Goal: Task Accomplishment & Management: Manage account settings

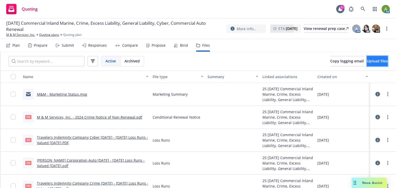
click at [367, 59] on span "Upload files" at bounding box center [377, 61] width 21 height 5
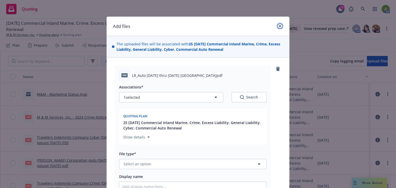
click at [279, 27] on icon "close" at bounding box center [280, 26] width 3 height 3
